Goal: Task Accomplishment & Management: Manage account settings

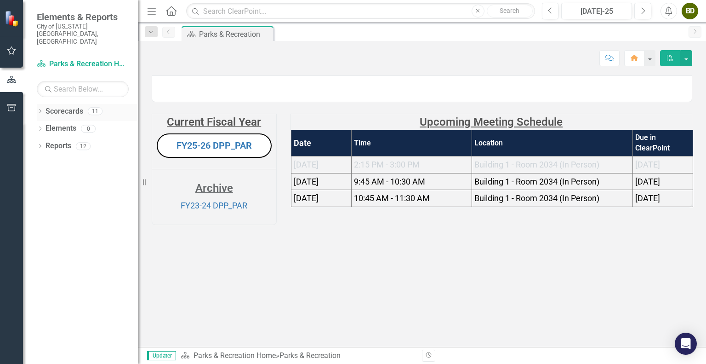
click at [42, 109] on icon "Dropdown" at bounding box center [40, 111] width 6 height 5
click at [48, 126] on icon "Dropdown" at bounding box center [44, 129] width 7 height 6
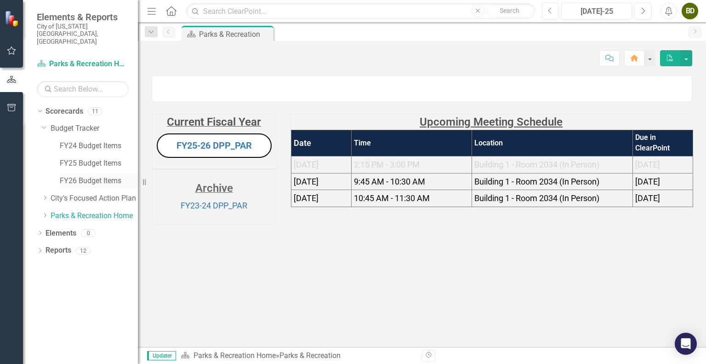
click at [79, 176] on link "FY26 Budget Items" at bounding box center [99, 181] width 78 height 11
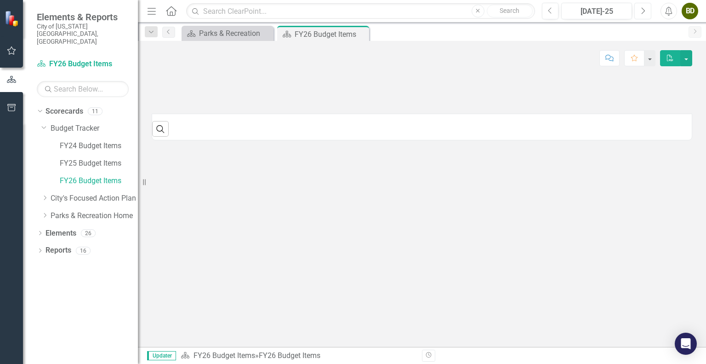
click at [636, 14] on button "Next" at bounding box center [643, 11] width 17 height 17
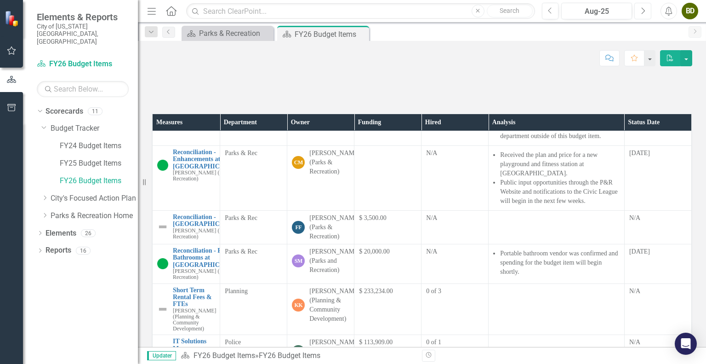
scroll to position [874, 0]
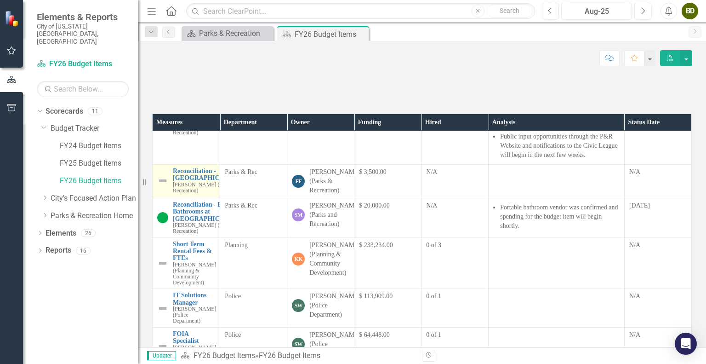
click at [160, 186] on img at bounding box center [162, 180] width 11 height 11
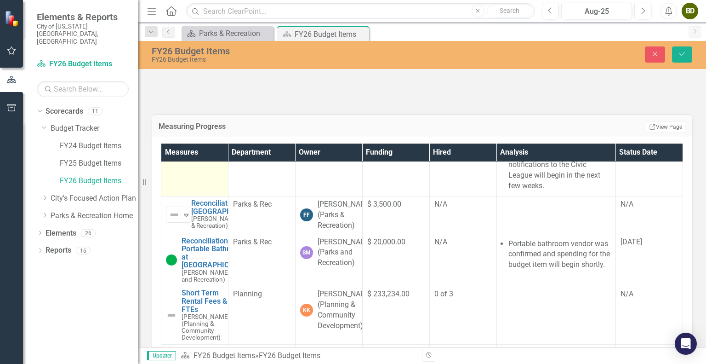
scroll to position [1333, 0]
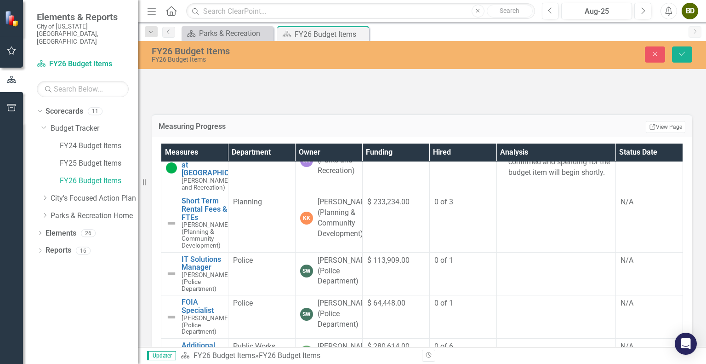
click at [186, 126] on icon "Expand" at bounding box center [186, 122] width 9 height 7
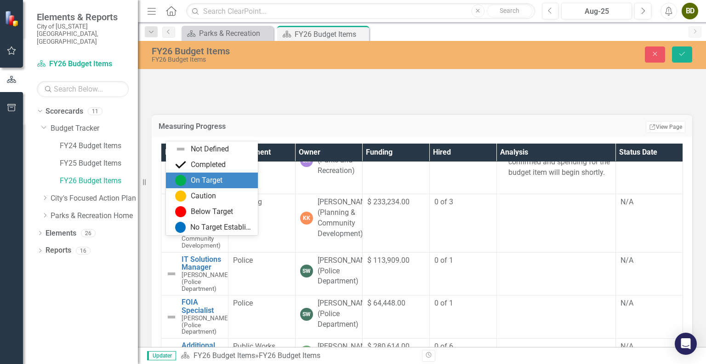
click at [227, 183] on div "On Target" at bounding box center [213, 180] width 77 height 11
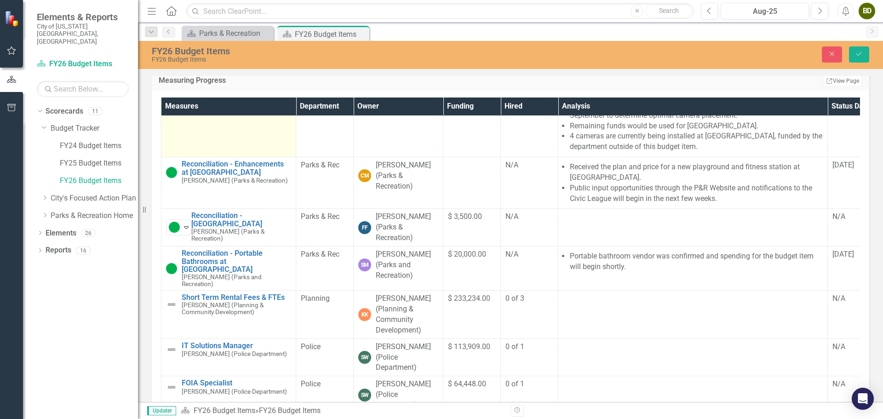
scroll to position [644, 0]
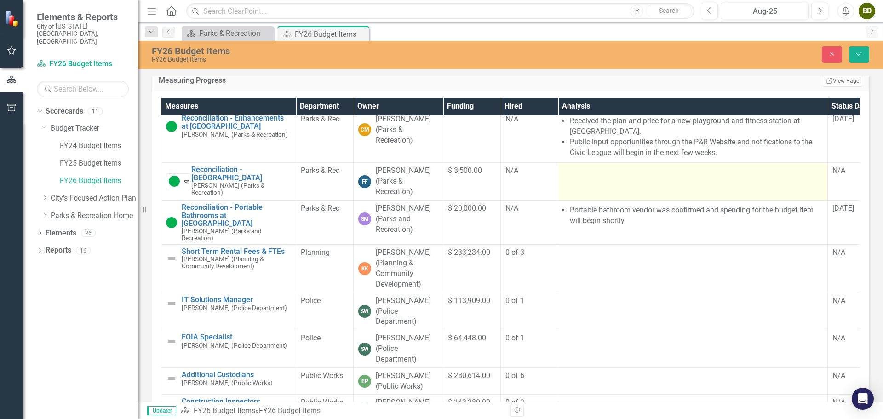
click at [602, 200] on td at bounding box center [692, 182] width 269 height 38
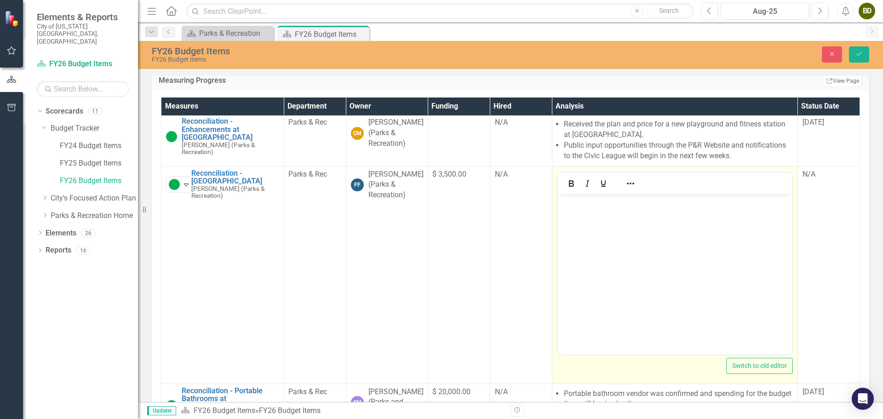
scroll to position [0, 0]
click at [627, 184] on icon "Reveal or hide additional toolbar items" at bounding box center [630, 184] width 7 height 2
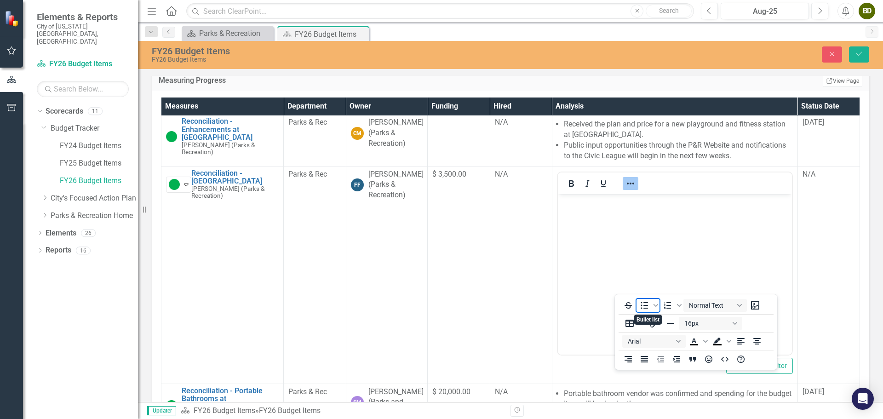
click at [645, 307] on icon "Bullet list" at bounding box center [644, 305] width 11 height 11
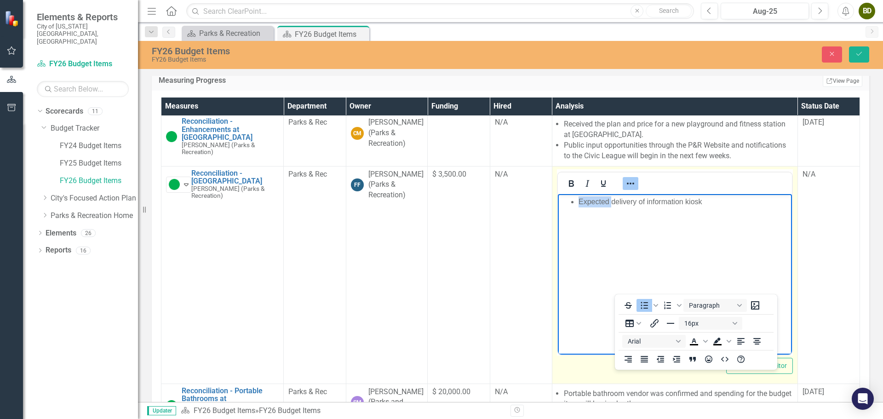
drag, startPoint x: 610, startPoint y: 200, endPoint x: 575, endPoint y: 202, distance: 35.0
click at [575, 202] on ul "Expected delivery of information kiosk" at bounding box center [674, 201] width 229 height 11
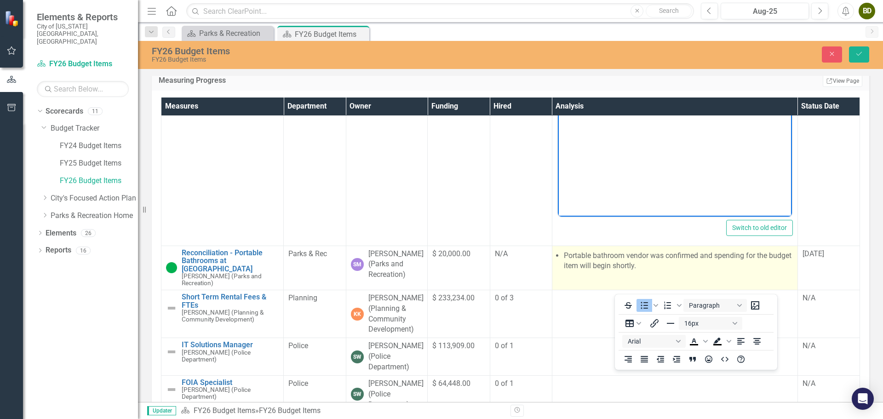
scroll to position [736, 0]
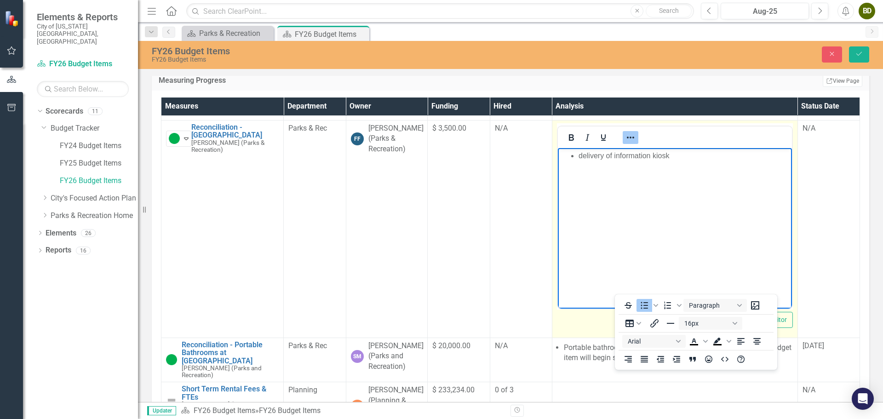
drag, startPoint x: 679, startPoint y: 155, endPoint x: 564, endPoint y: 157, distance: 114.5
click at [564, 157] on ul "delivery of information kiosk" at bounding box center [674, 155] width 229 height 11
click at [706, 157] on li "Information kiosk ordered, expected delivery mid-September" at bounding box center [683, 155] width 211 height 11
click at [643, 171] on li "Information kiosk ordered, expected delivery and installation mid-September" at bounding box center [683, 161] width 211 height 22
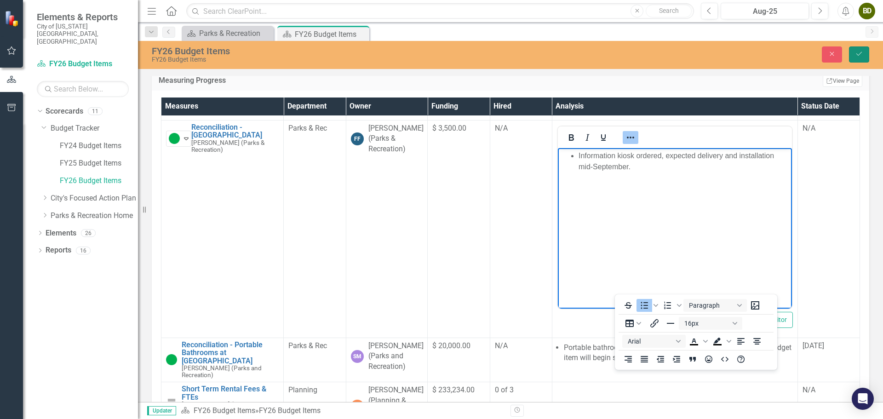
click at [706, 57] on icon "Save" at bounding box center [859, 54] width 8 height 6
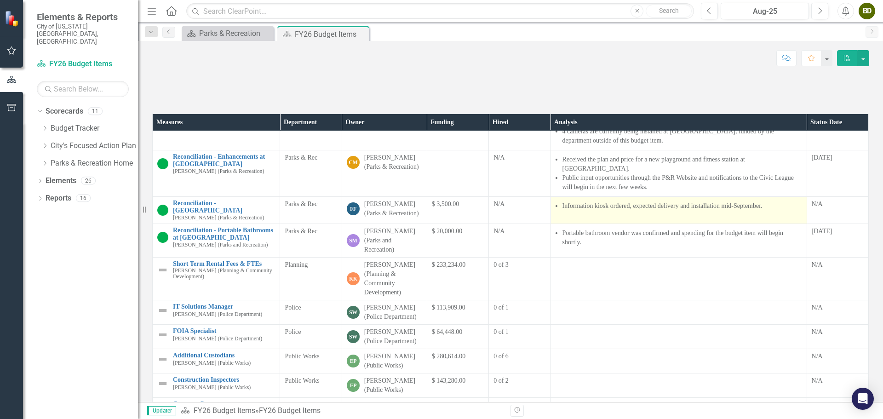
scroll to position [552, 0]
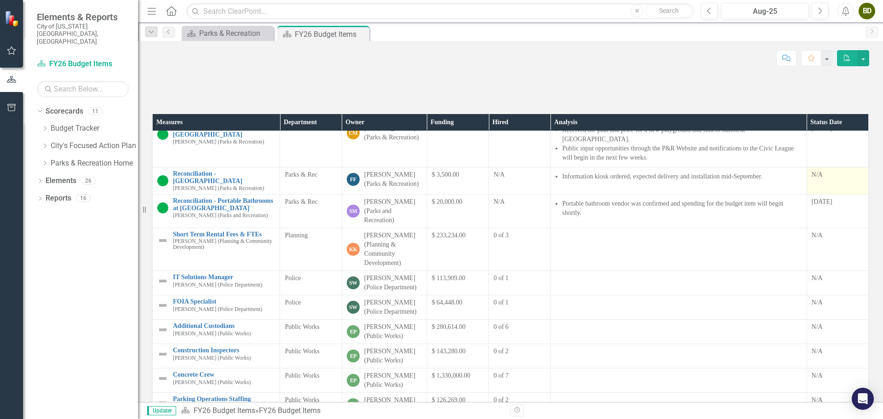
click at [706, 179] on div "N/A" at bounding box center [838, 174] width 52 height 9
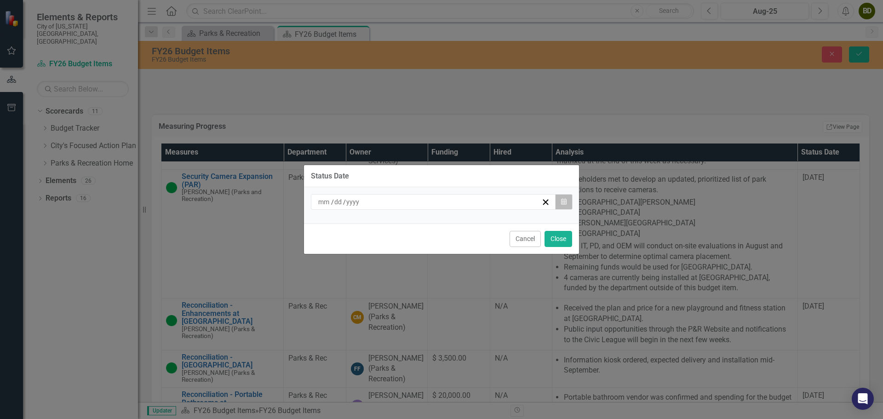
click at [567, 205] on button "Calendar" at bounding box center [563, 202] width 17 height 16
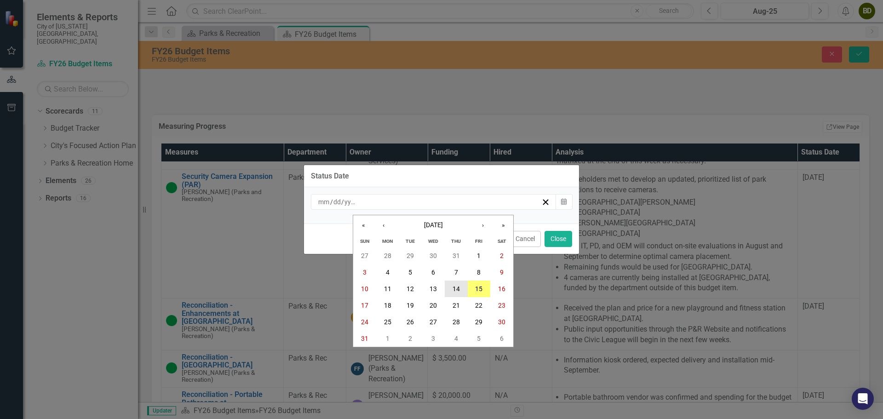
click at [458, 289] on abbr "14" at bounding box center [455, 288] width 7 height 7
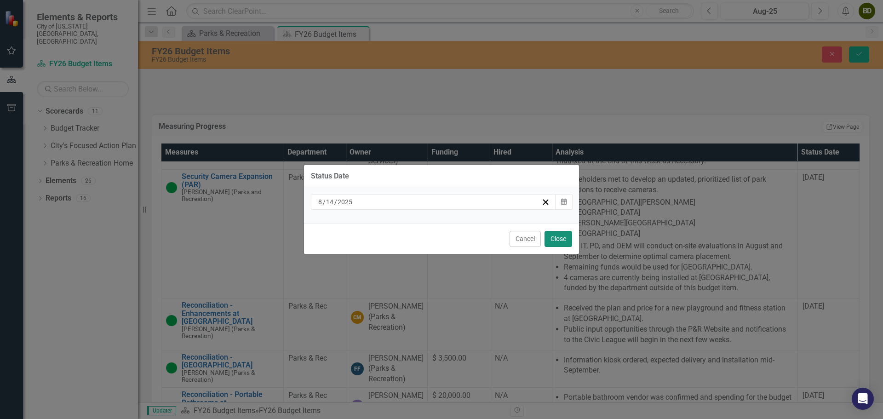
click at [563, 238] on button "Close" at bounding box center [558, 239] width 28 height 16
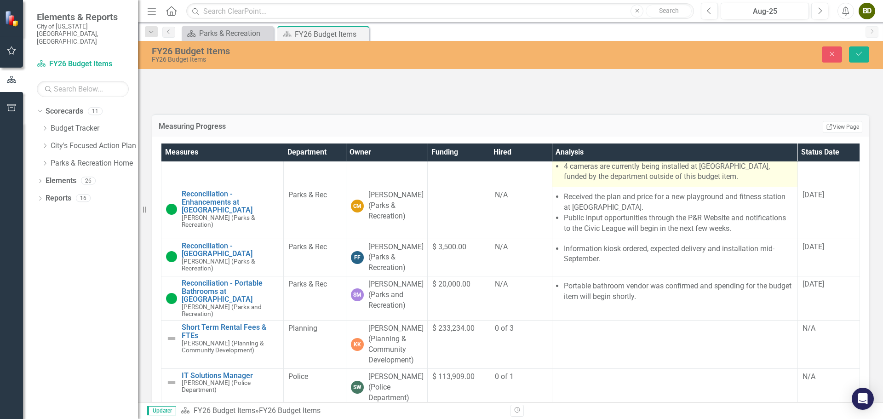
scroll to position [690, 0]
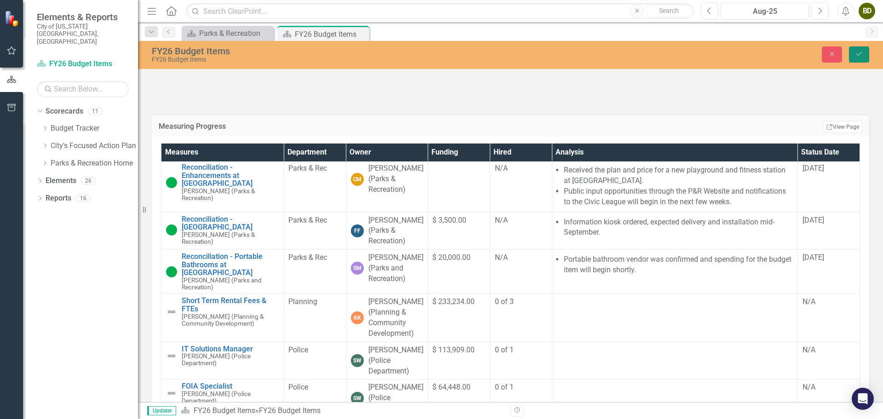
click at [706, 54] on icon "submit" at bounding box center [859, 54] width 6 height 4
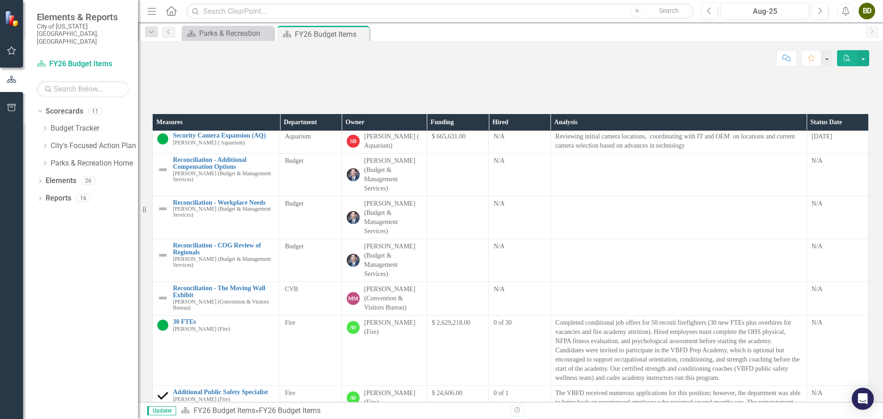
scroll to position [0, 0]
